Goal: Task Accomplishment & Management: Manage account settings

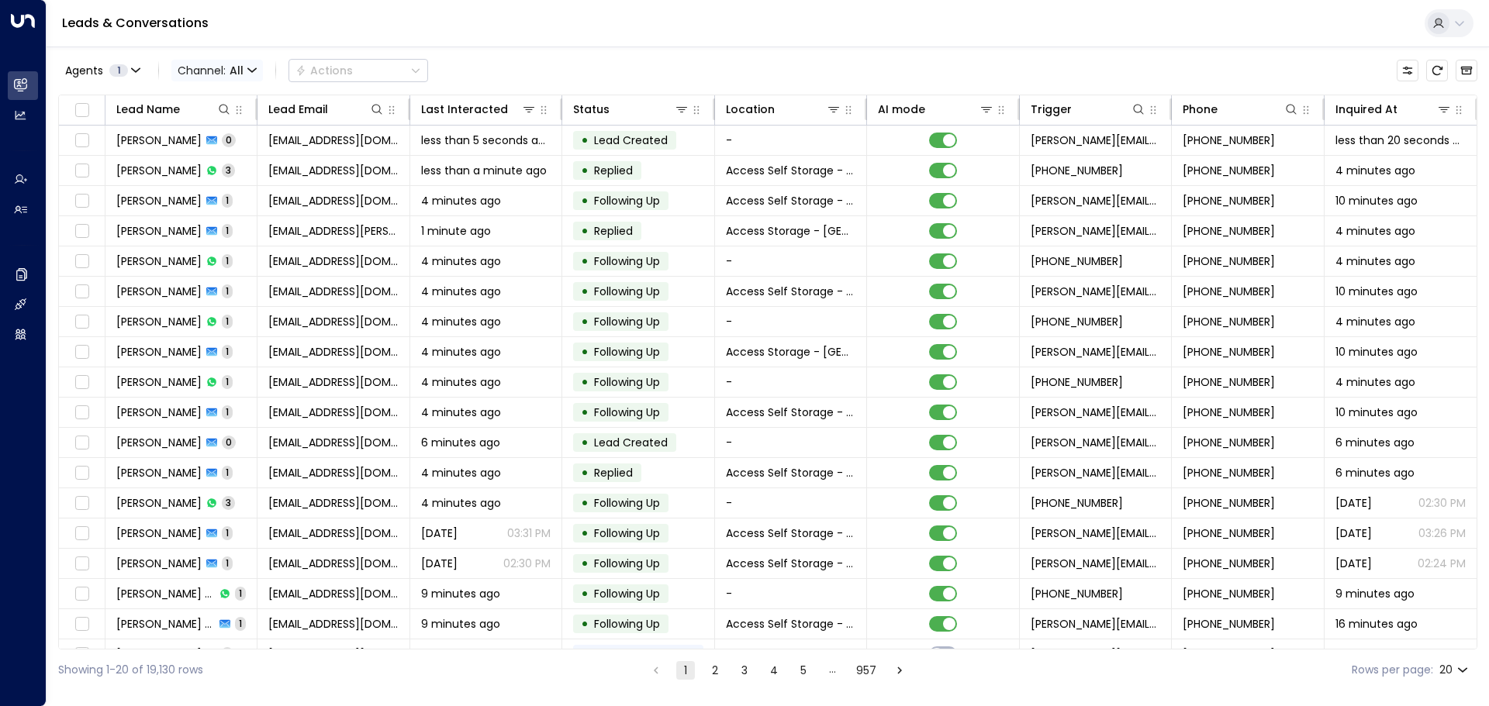
click at [253, 71] on icon "button" at bounding box center [252, 69] width 8 height 3
click at [202, 164] on span "Voice" at bounding box center [197, 158] width 24 height 9
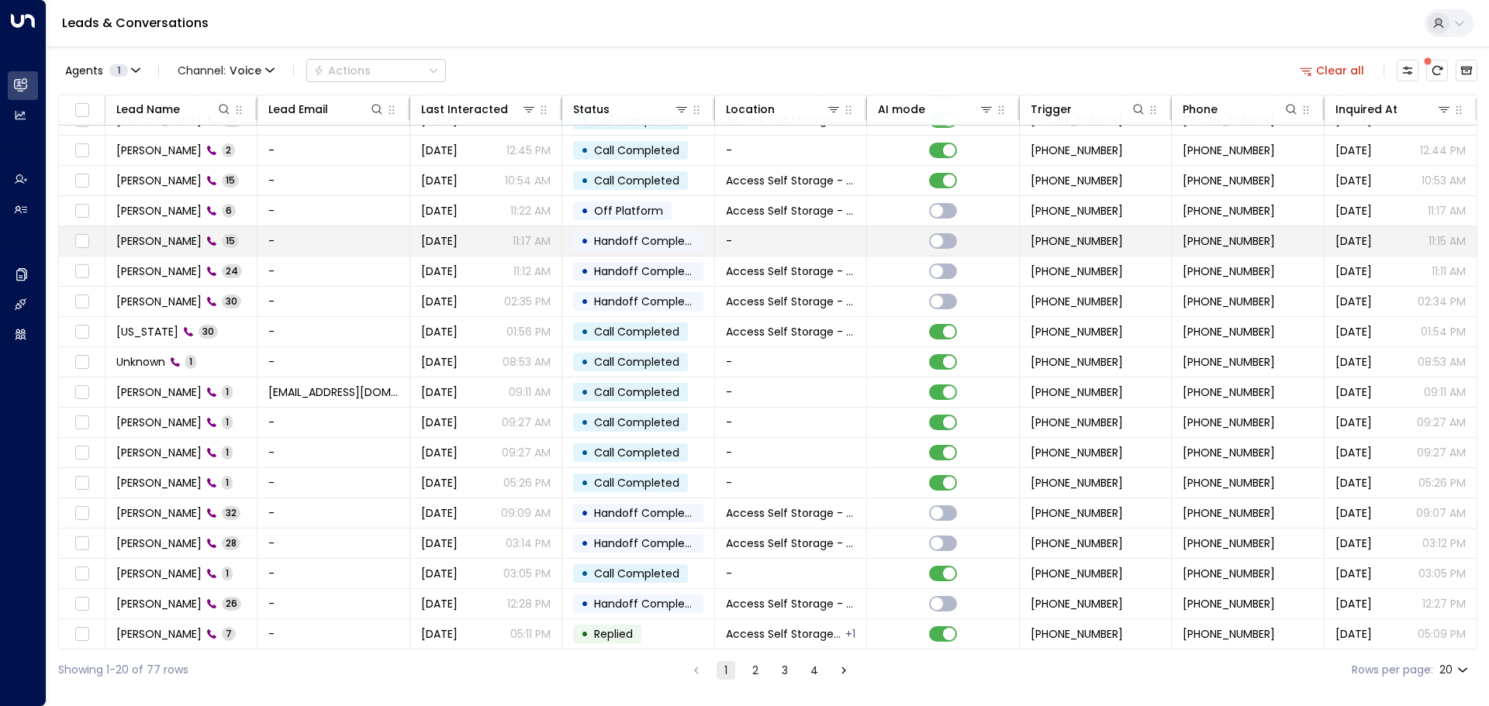
scroll to position [86, 0]
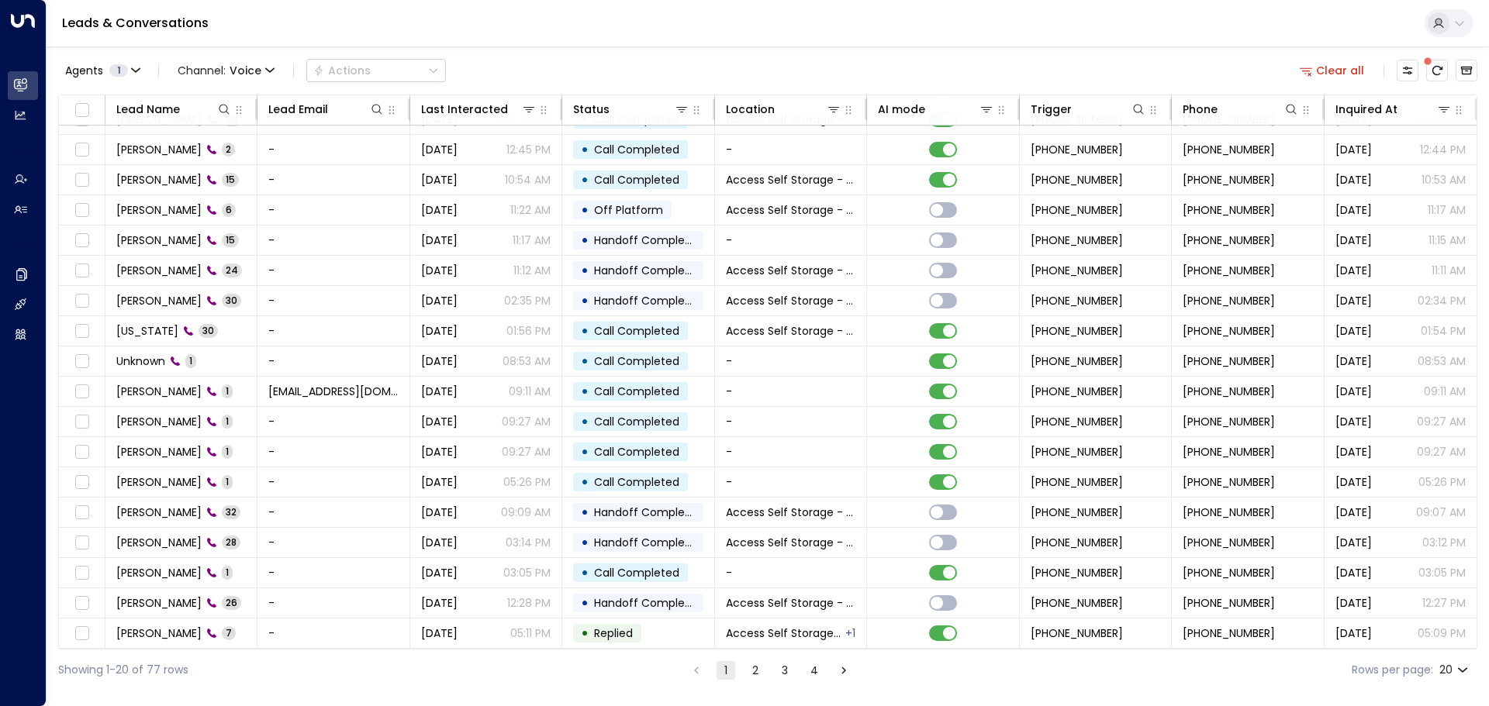
click at [1465, 668] on body "Overview Leads & Conversations Leads & Conversations Analytics Analytics Agents…" at bounding box center [744, 345] width 1489 height 691
click at [1458, 667] on li "100" at bounding box center [1453, 675] width 44 height 28
type input "***"
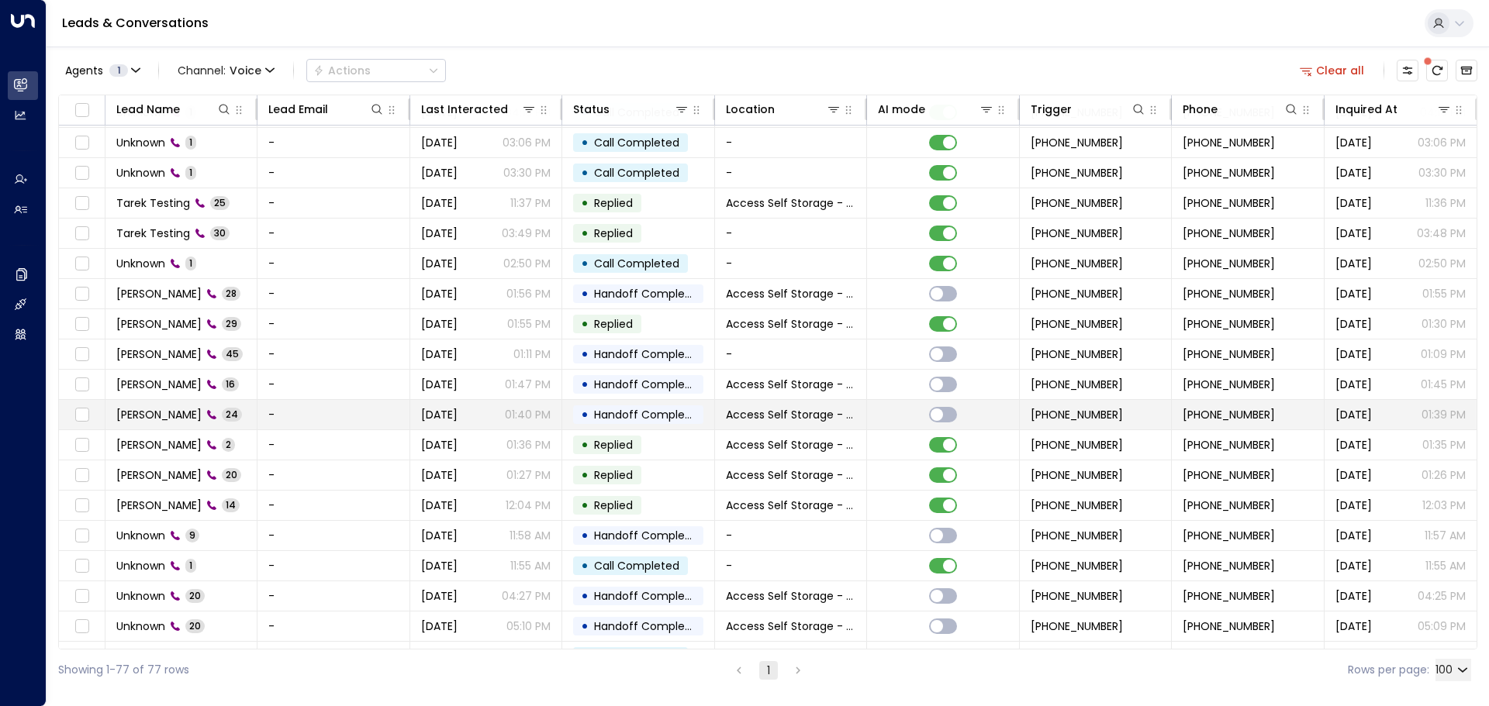
scroll to position [706, 0]
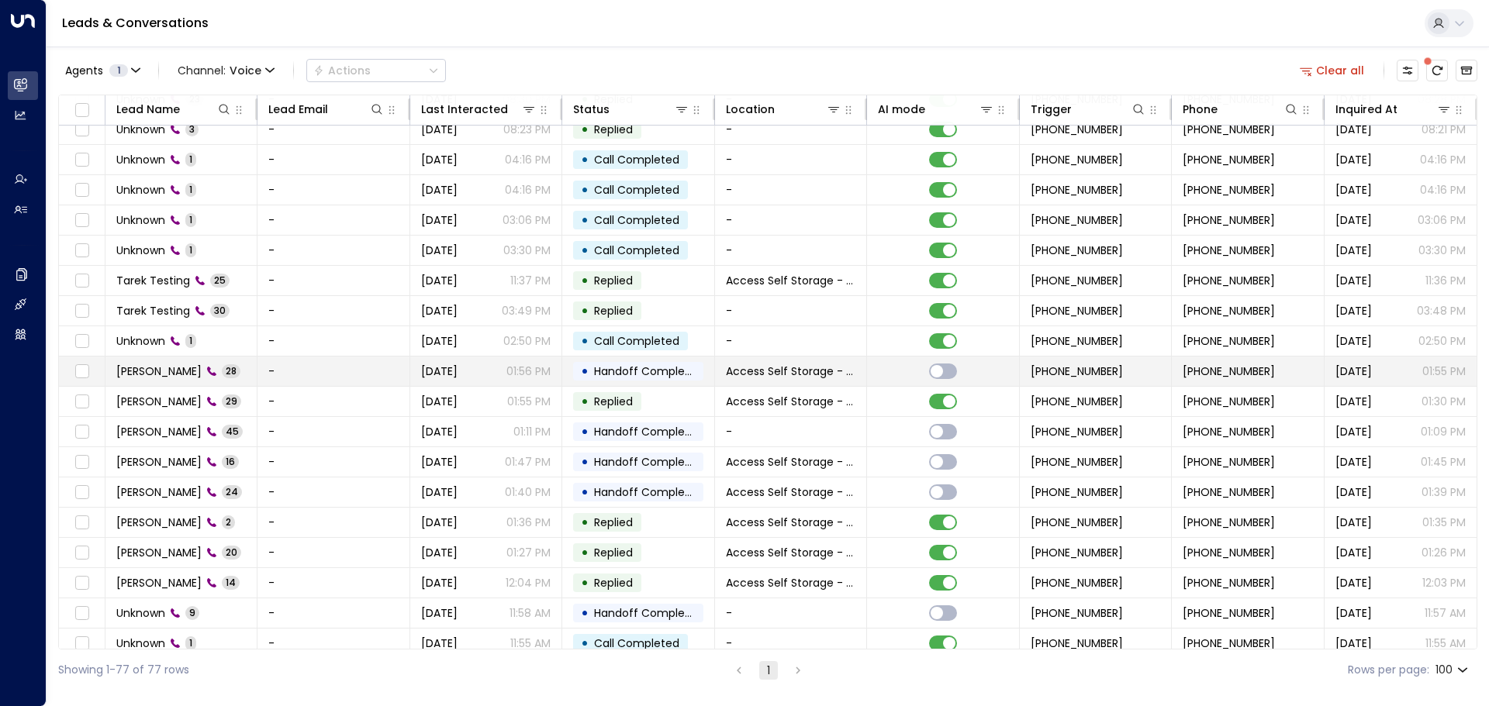
click at [170, 371] on span "[PERSON_NAME]" at bounding box center [158, 372] width 85 height 16
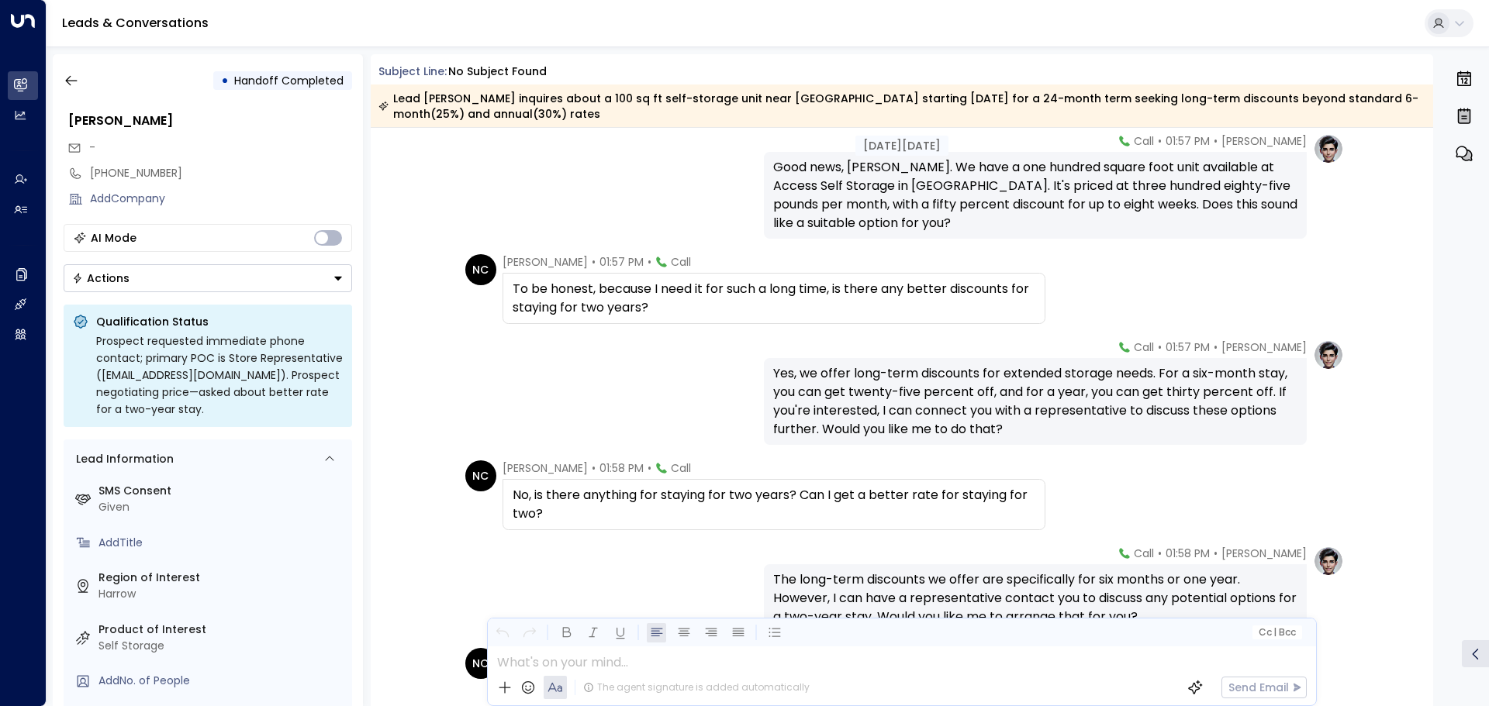
scroll to position [1258, 0]
click at [67, 81] on icon "button" at bounding box center [71, 81] width 12 height 10
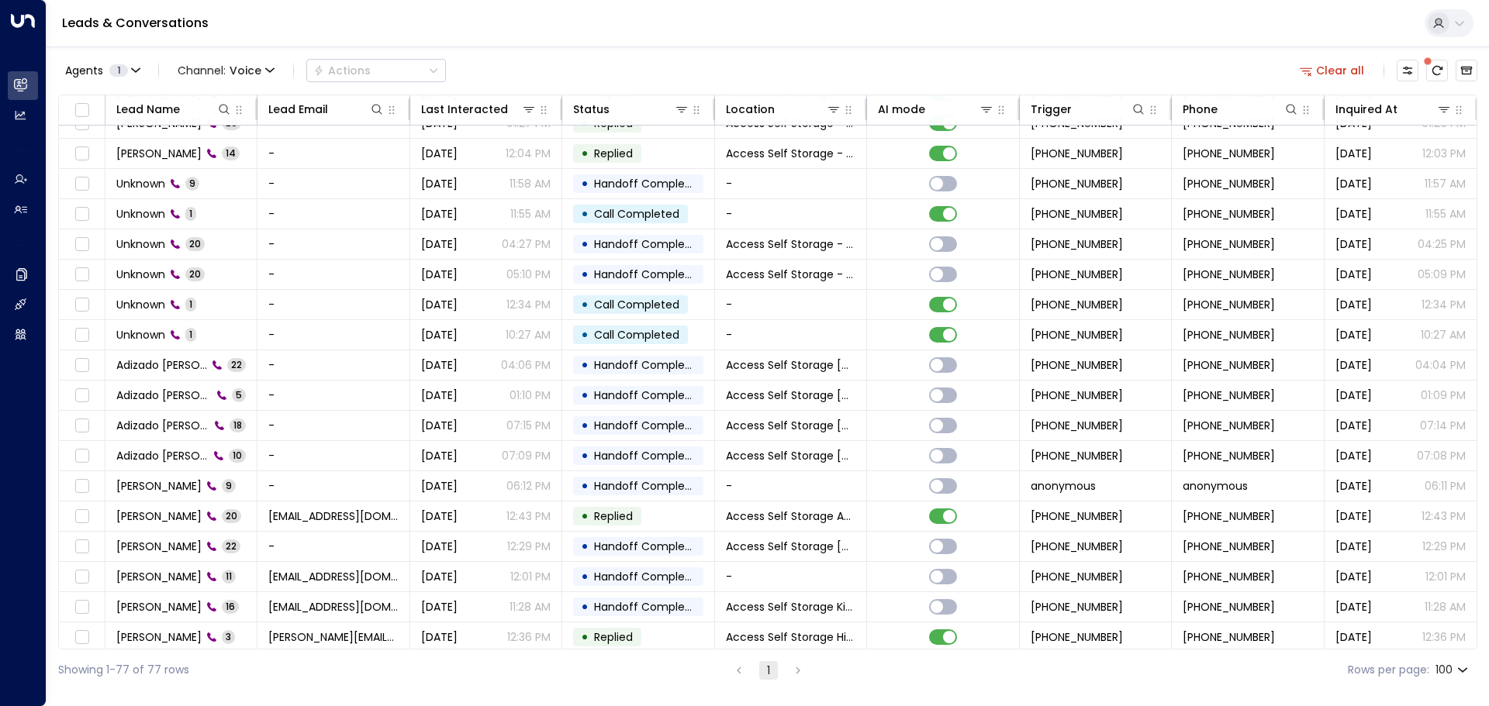
scroll to position [1163, 0]
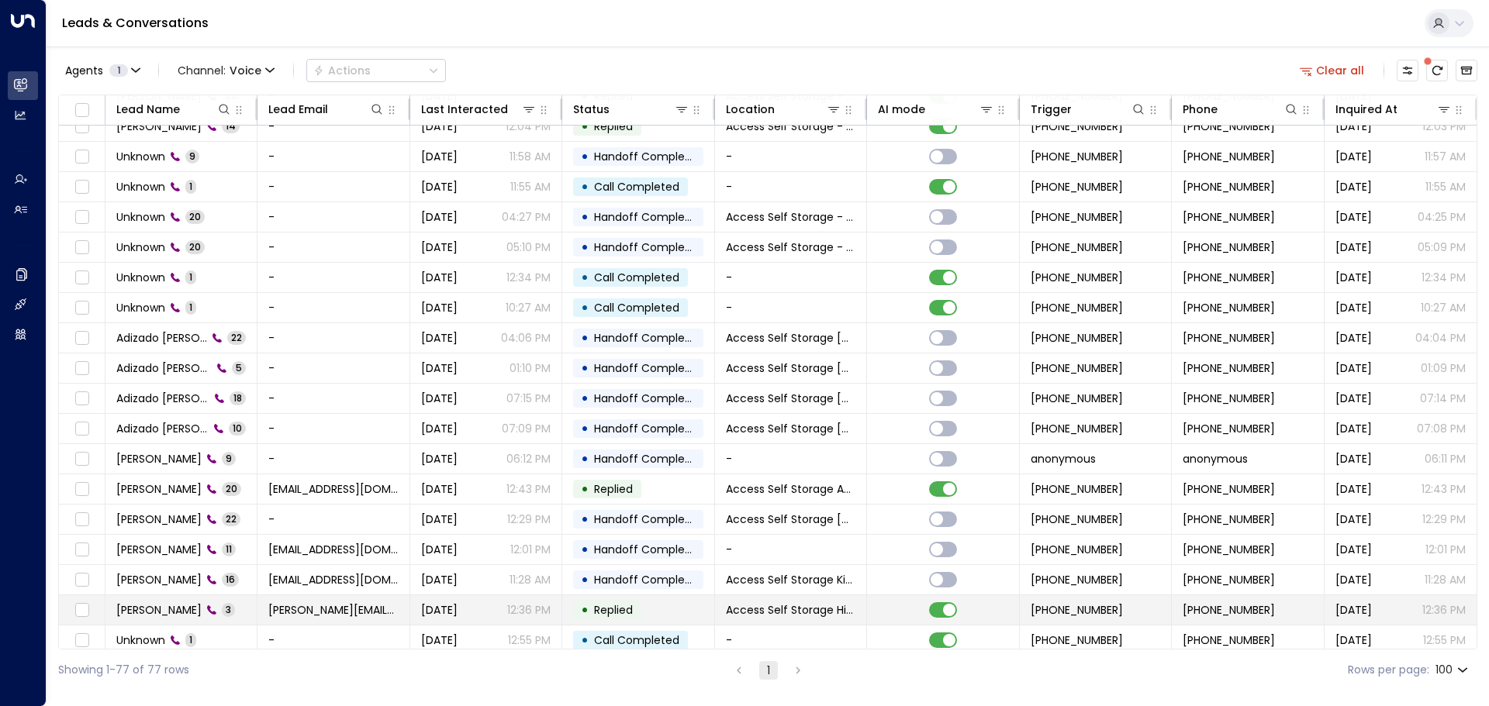
click at [154, 607] on span "[PERSON_NAME]" at bounding box center [158, 610] width 85 height 16
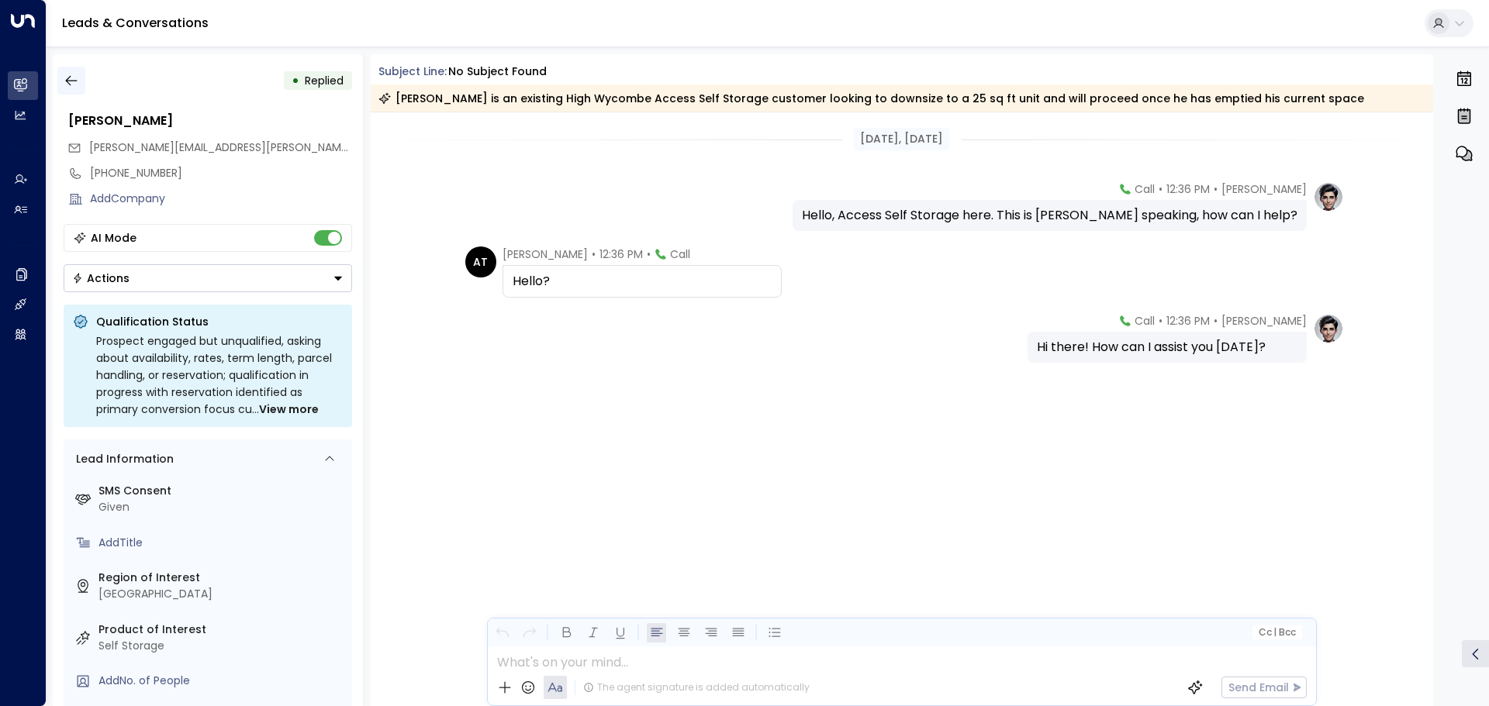
click at [74, 78] on icon "button" at bounding box center [72, 81] width 16 height 16
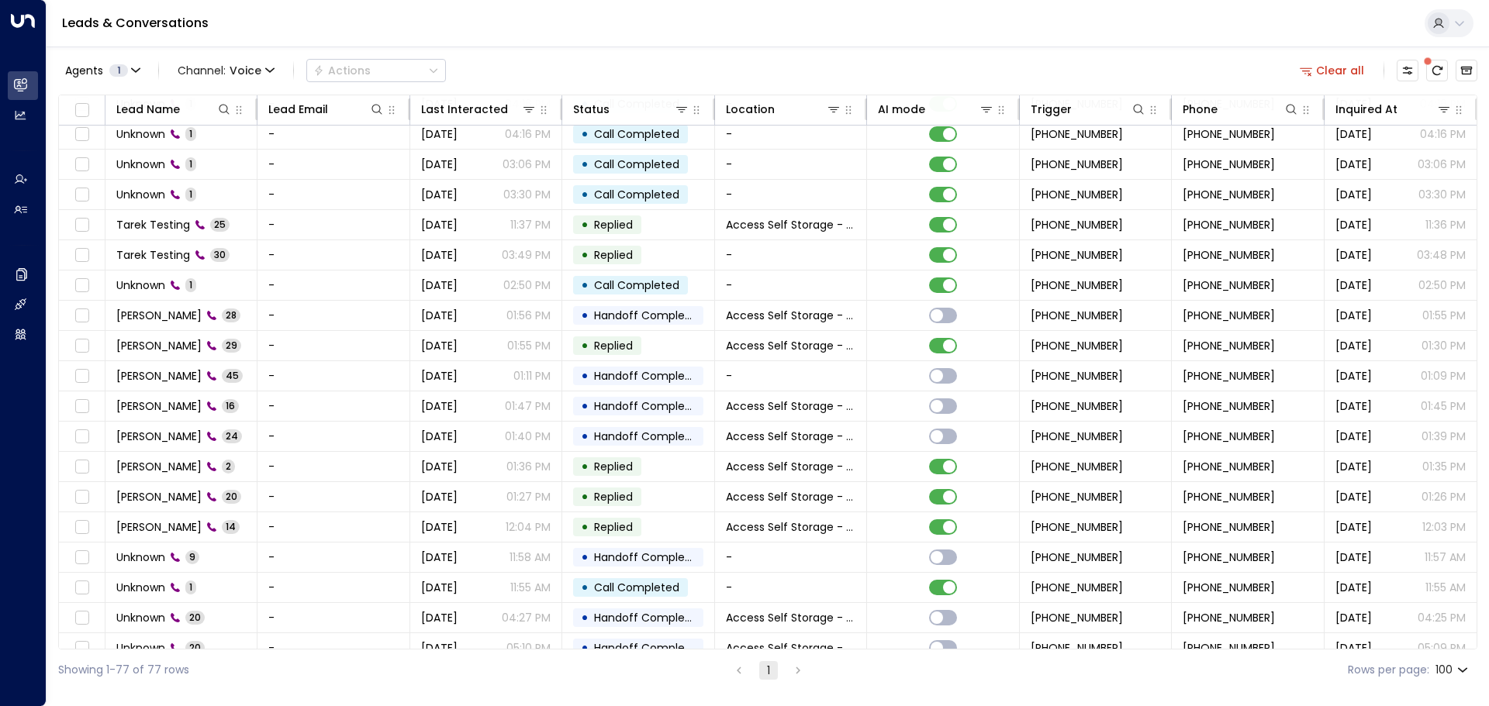
scroll to position [775, 0]
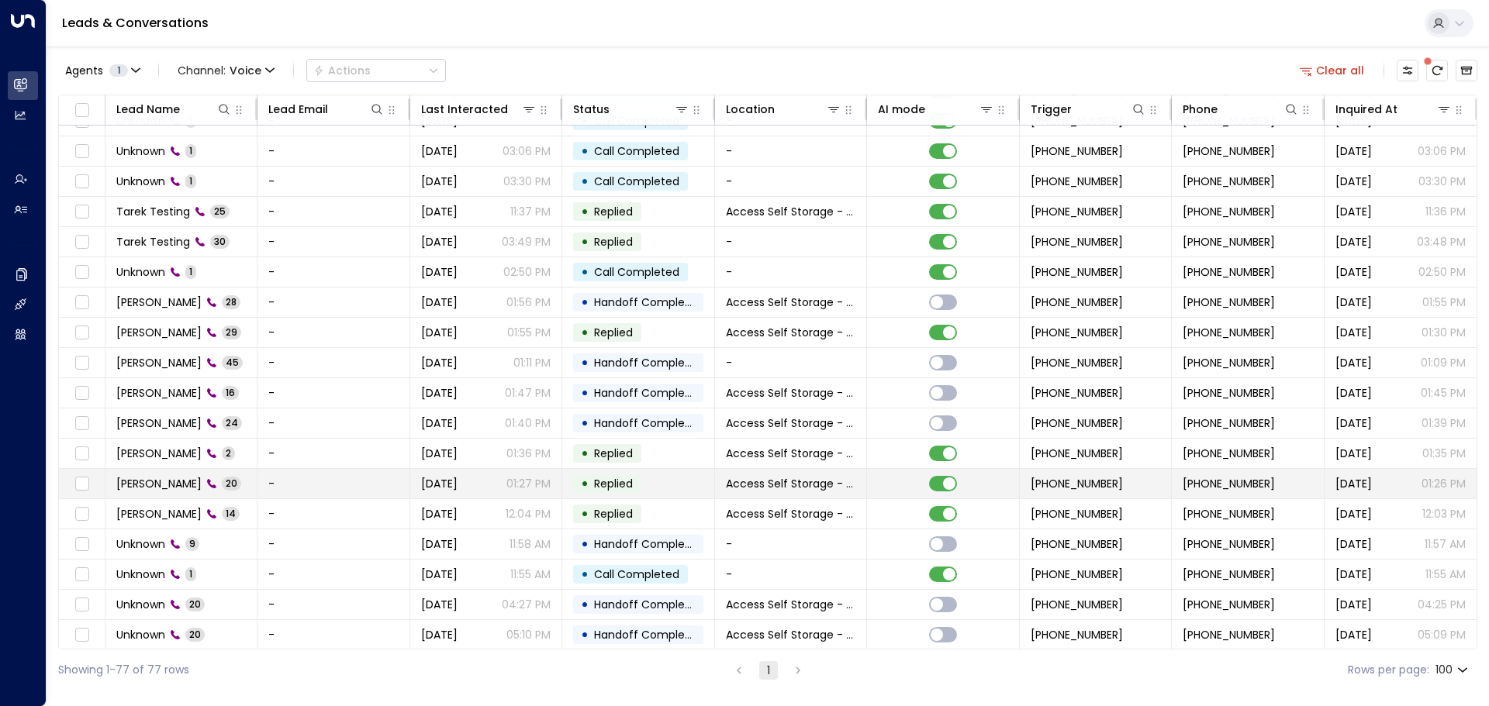
click at [136, 482] on span "[PERSON_NAME]" at bounding box center [158, 484] width 85 height 16
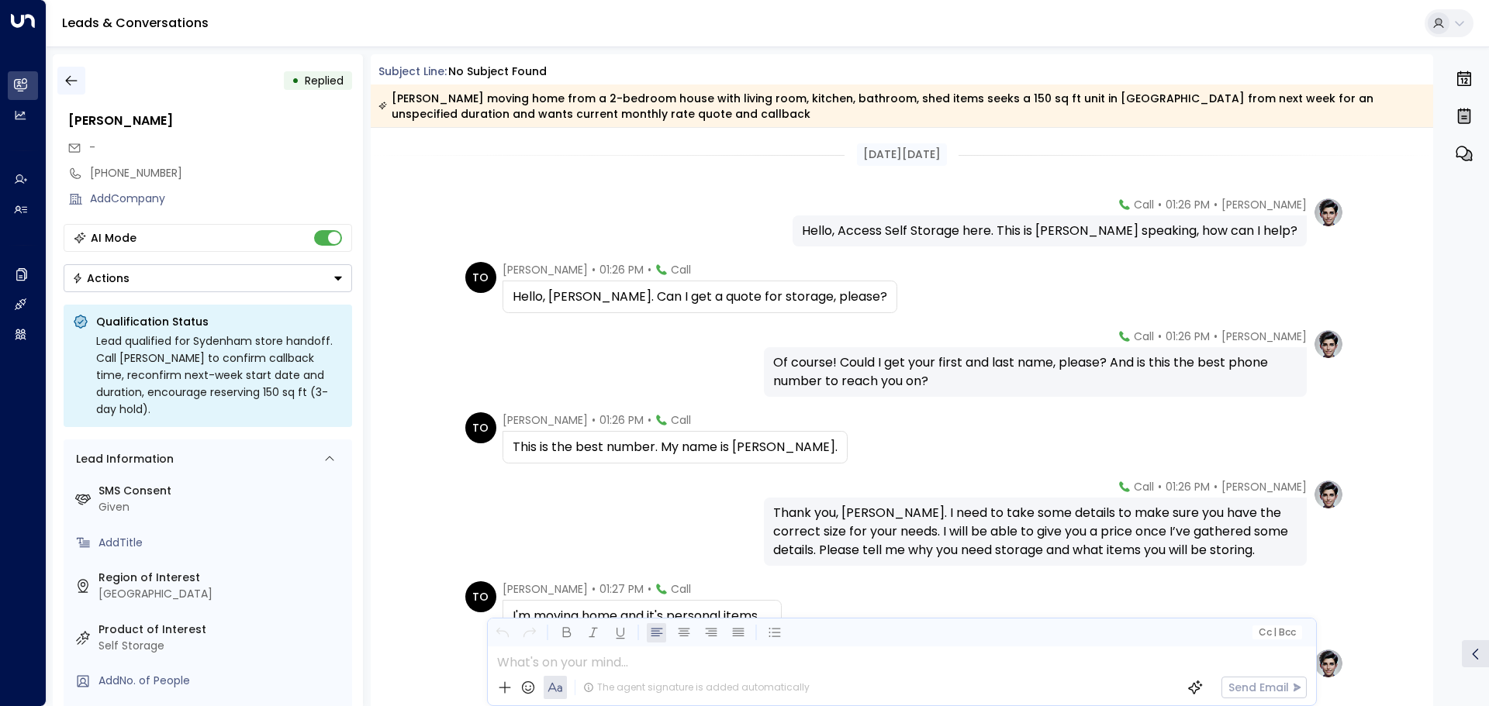
click at [64, 85] on icon "button" at bounding box center [72, 81] width 16 height 16
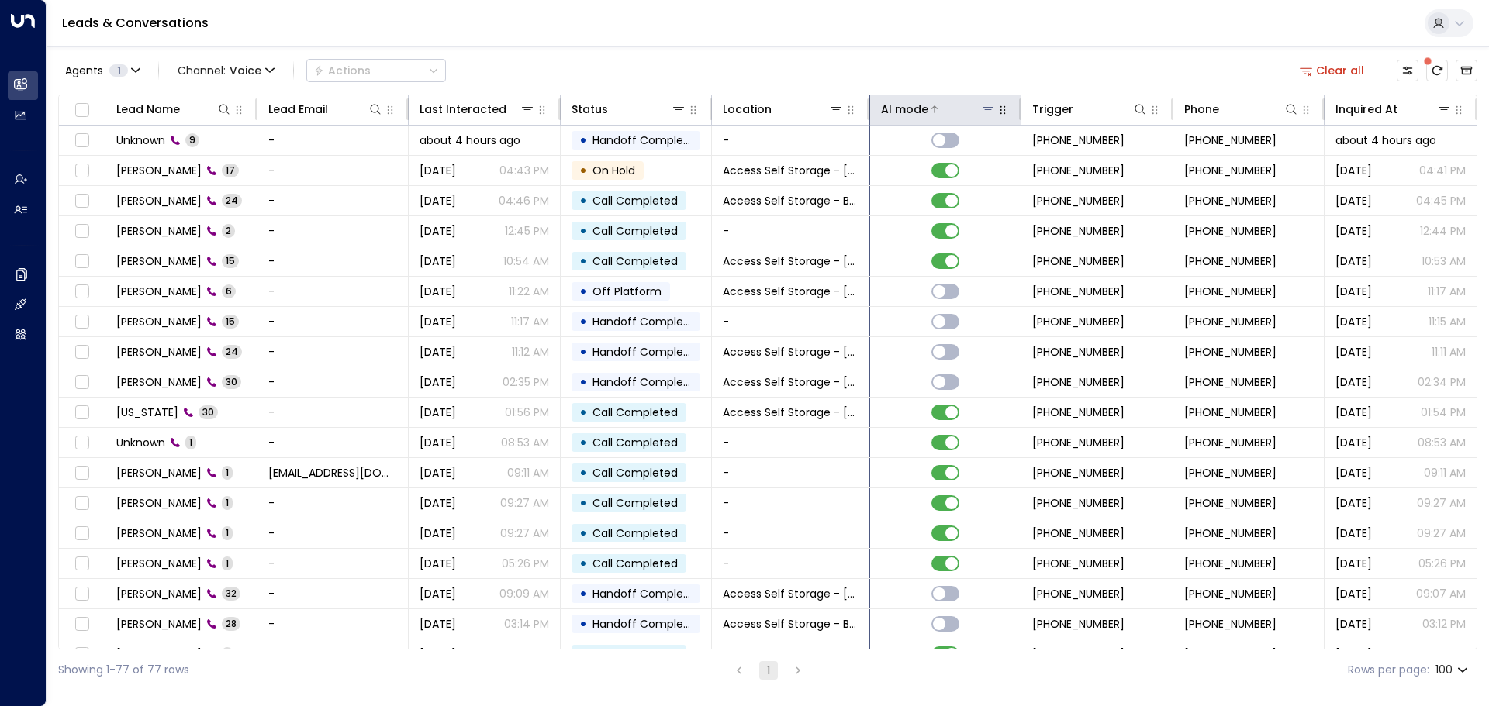
drag, startPoint x: 867, startPoint y: 115, endPoint x: 894, endPoint y: 114, distance: 27.1
click at [894, 114] on th "AI mode" at bounding box center [946, 110] width 152 height 30
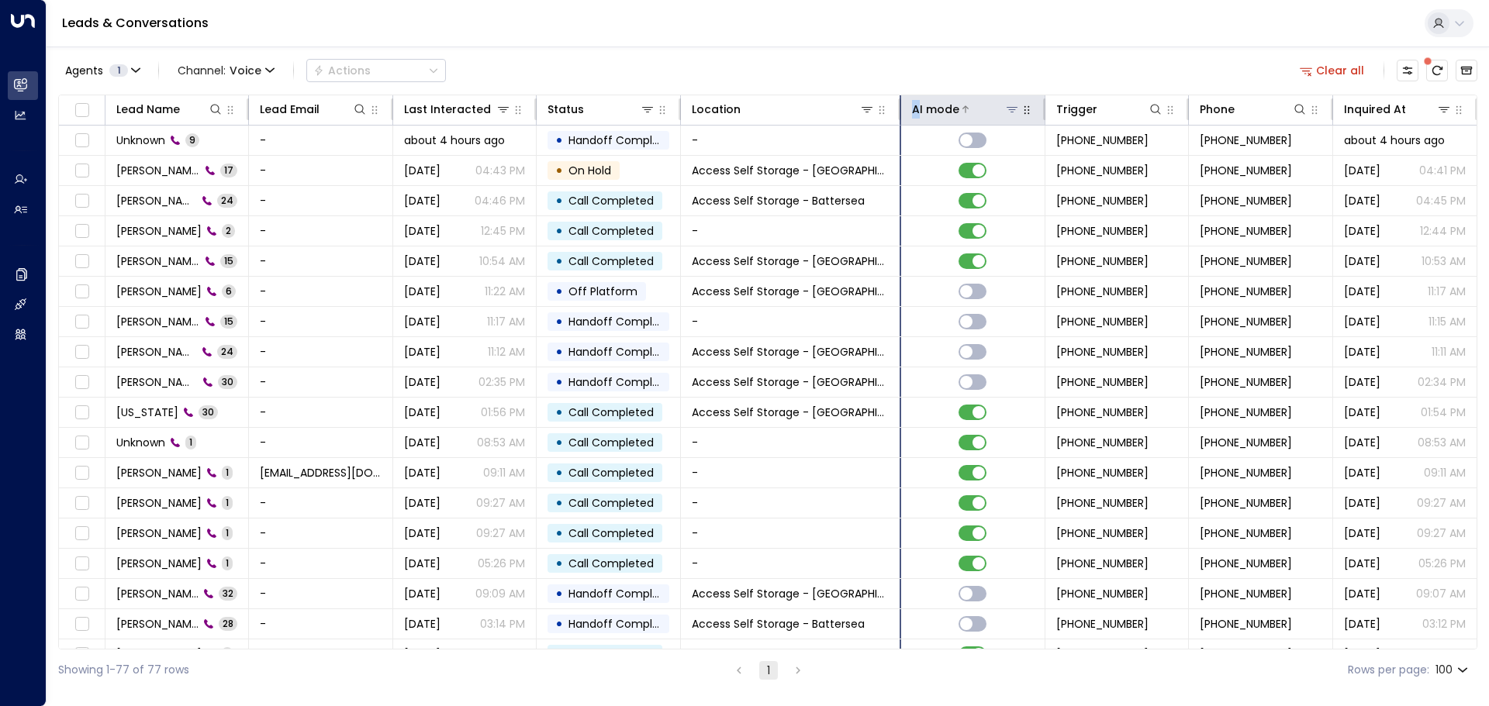
drag, startPoint x: 875, startPoint y: 111, endPoint x: 917, endPoint y: 116, distance: 43.0
click at [917, 116] on tr "Lead Name Lead Email Last Interacted Status Location AI mode Trigger Phone Inqu…" at bounding box center [767, 110] width 1417 height 30
click at [265, 71] on icon "button" at bounding box center [269, 70] width 9 height 9
click at [195, 98] on span "All" at bounding box center [190, 93] width 11 height 9
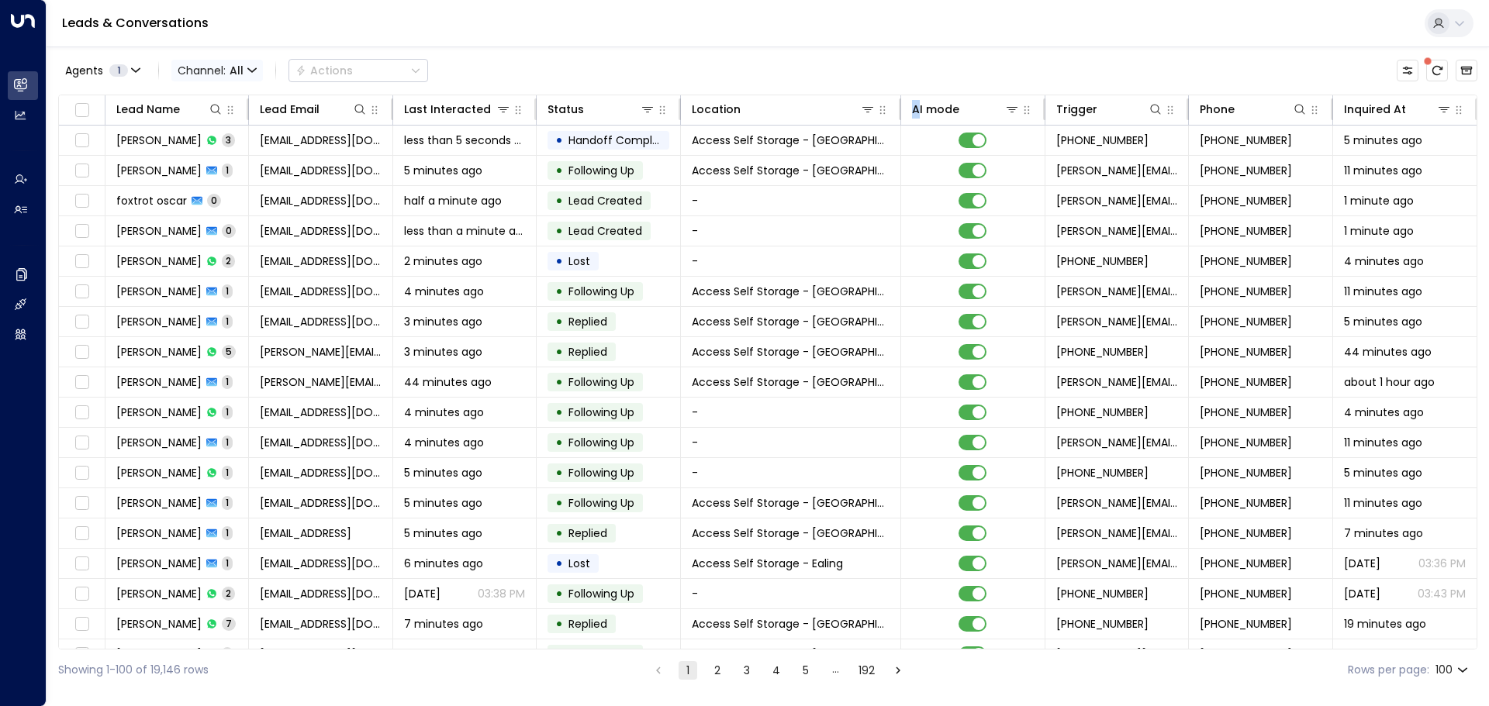
click at [255, 67] on icon "button" at bounding box center [251, 70] width 9 height 9
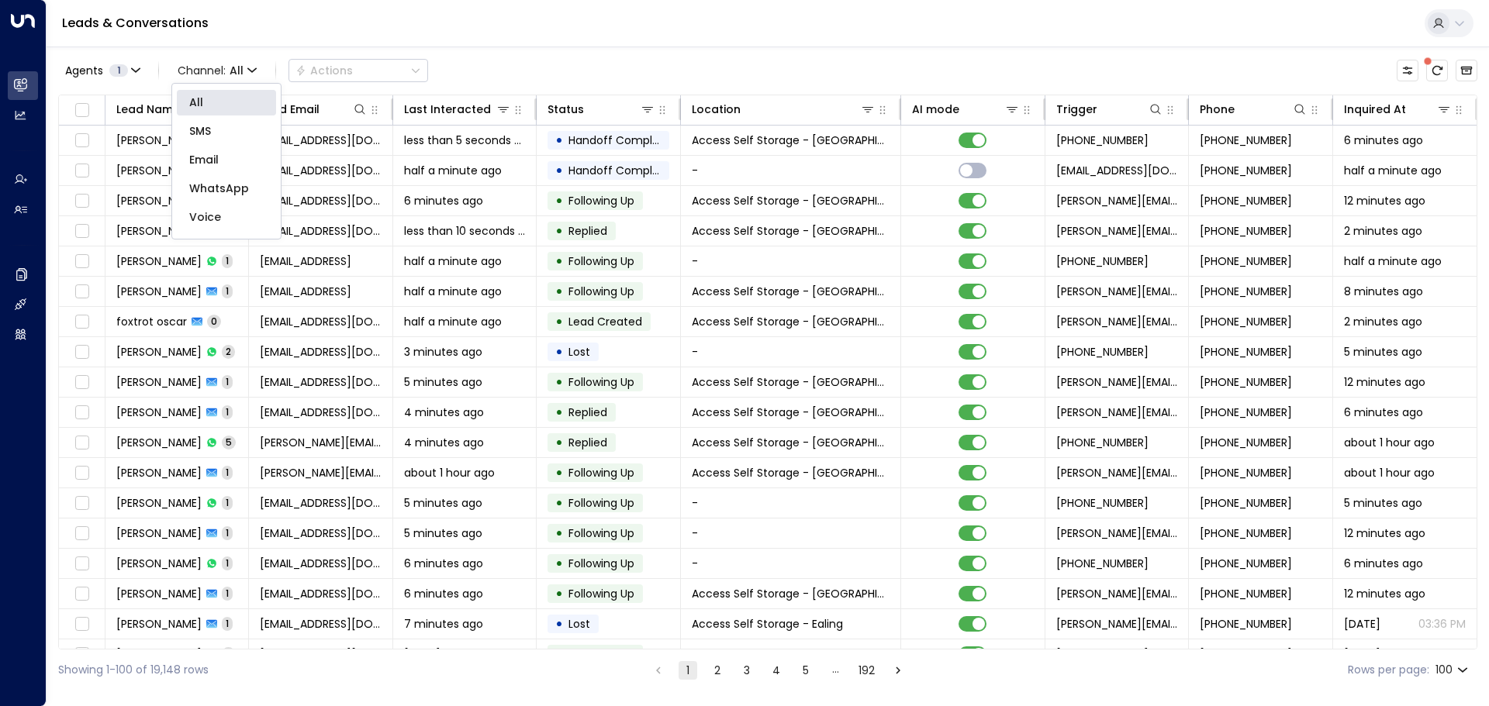
click at [523, 63] on div at bounding box center [744, 353] width 1489 height 706
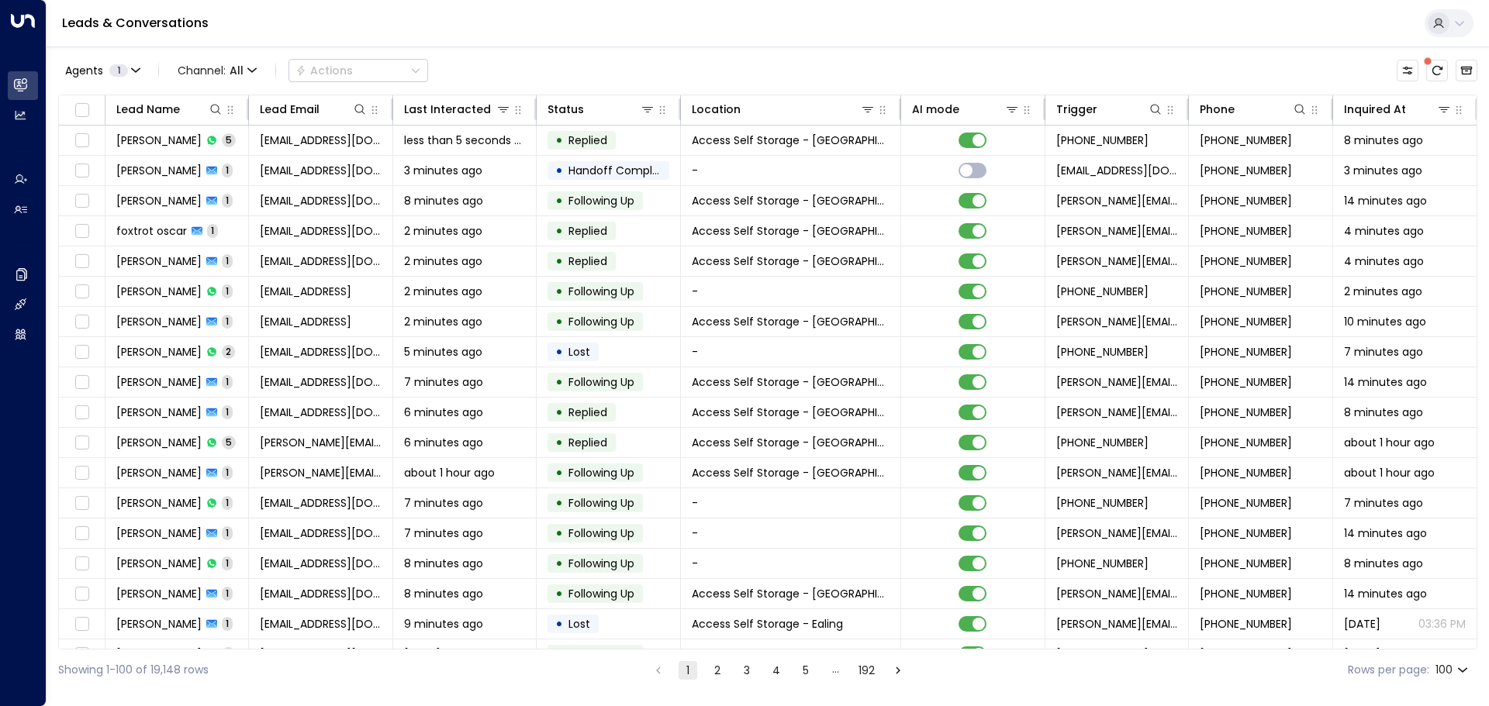
click at [861, 26] on div "Leads & Conversations" at bounding box center [768, 23] width 1442 height 47
